Goal: Go to known website: Access a specific website the user already knows

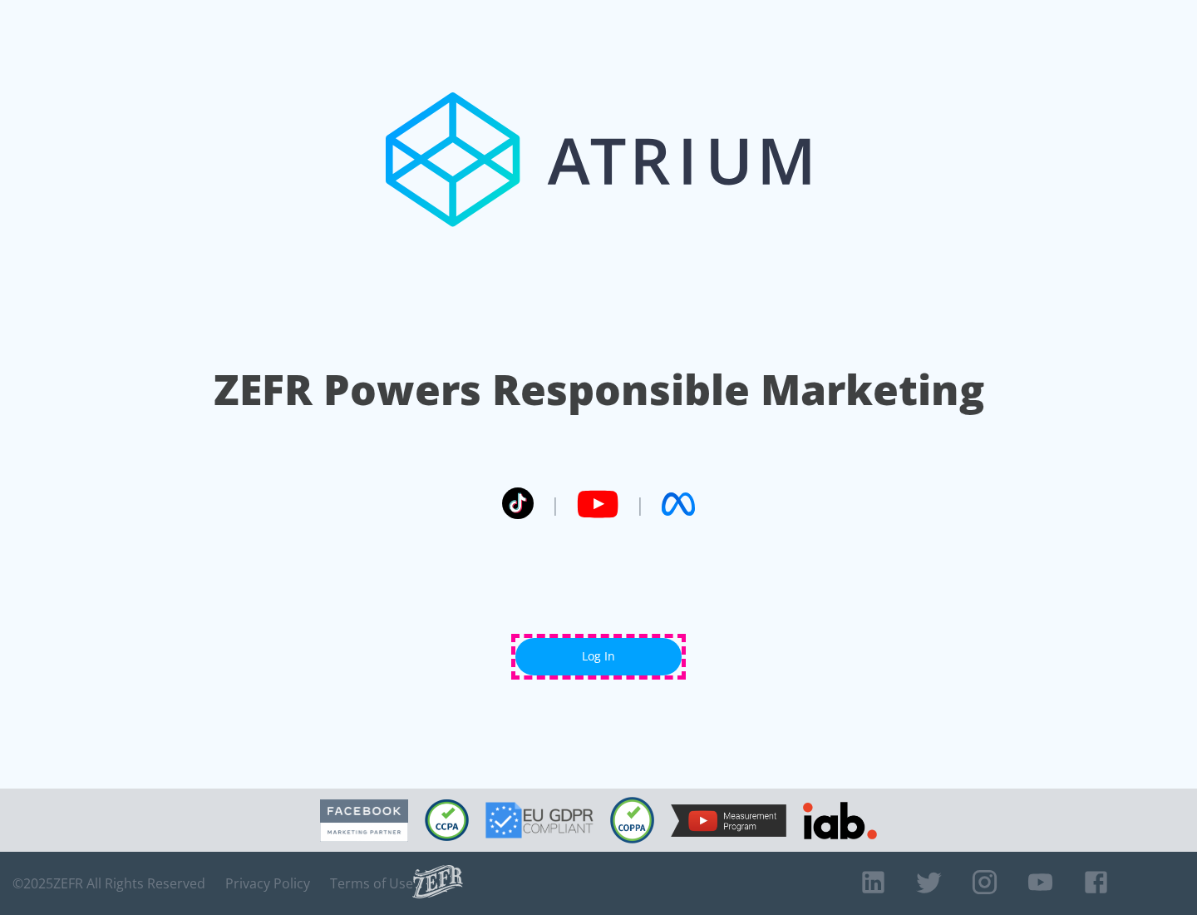
click at [599, 656] on link "Log In" at bounding box center [598, 656] width 166 height 37
